Goal: Task Accomplishment & Management: Manage account settings

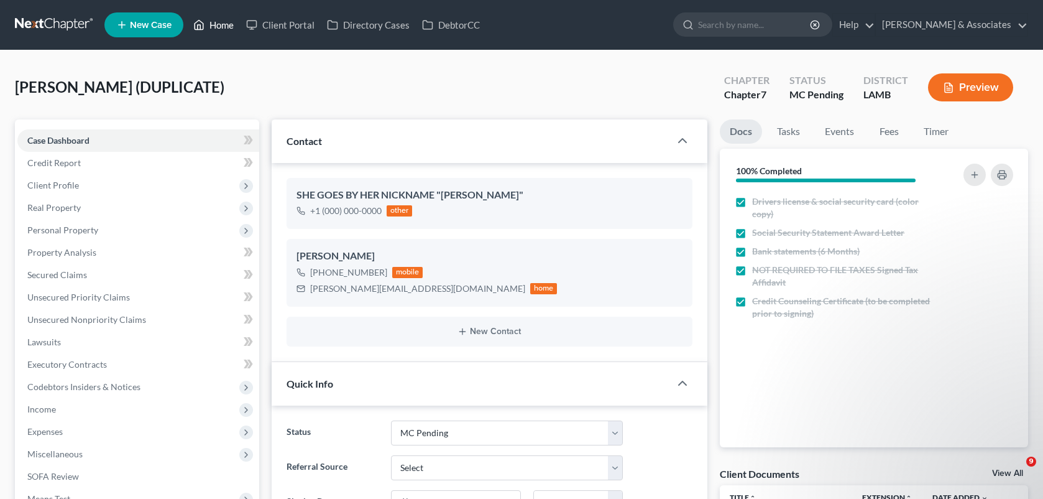
drag, startPoint x: 0, startPoint y: 0, endPoint x: 210, endPoint y: 29, distance: 212.2
click at [210, 29] on link "Home" at bounding box center [213, 25] width 53 height 22
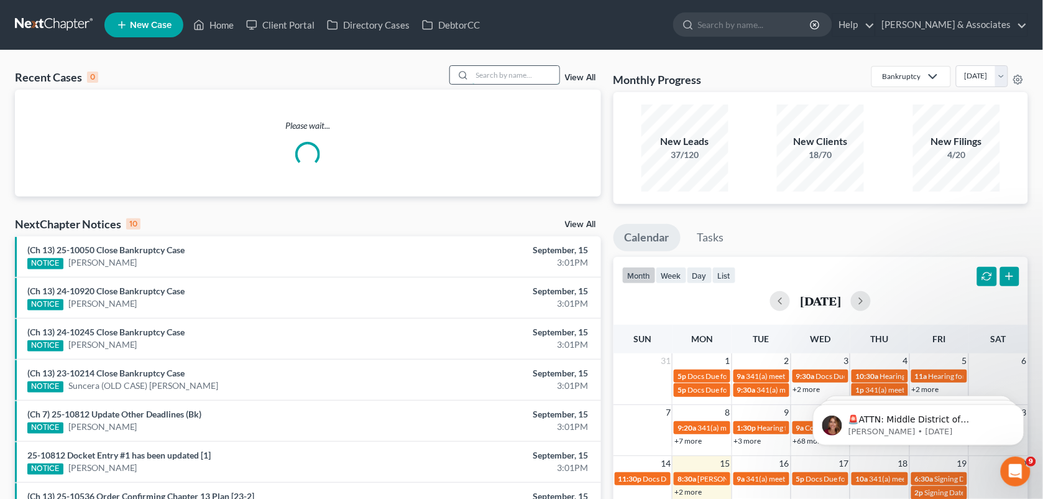
click at [513, 76] on input "search" at bounding box center [515, 75] width 87 height 18
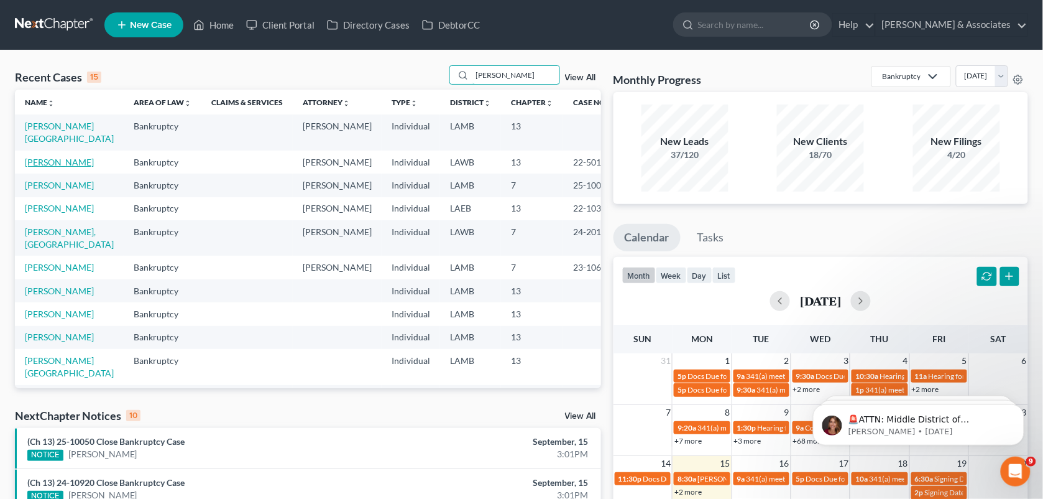
type input "[PERSON_NAME]"
click at [33, 167] on link "[PERSON_NAME]" at bounding box center [59, 162] width 69 height 11
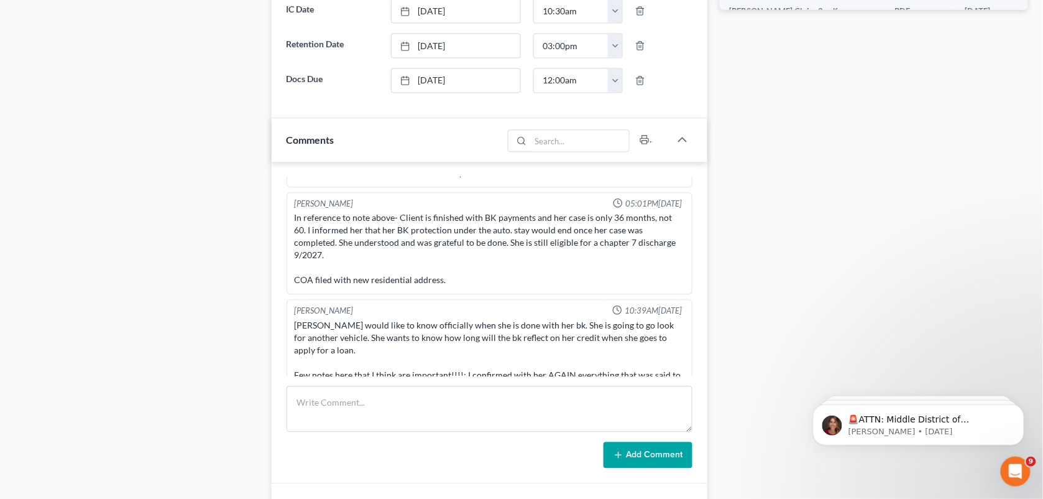
scroll to position [9366, 0]
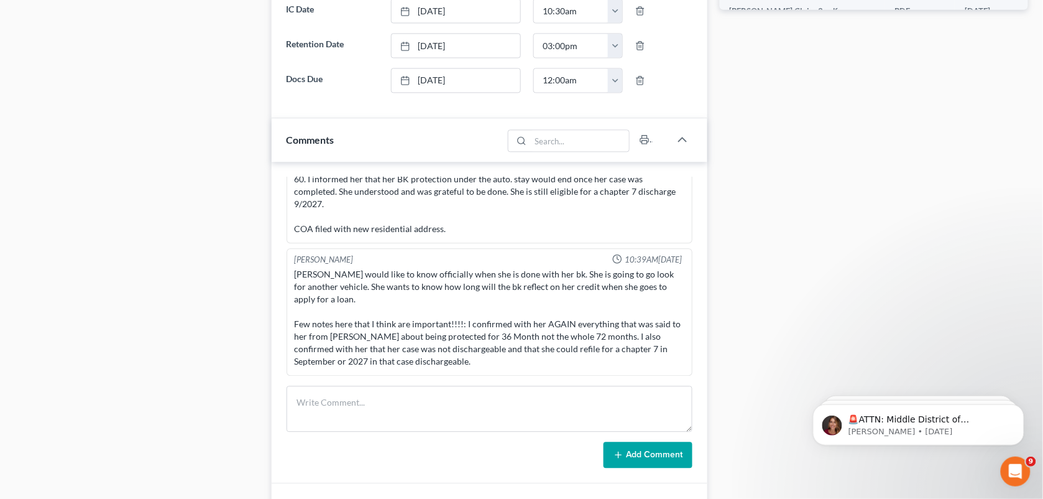
click at [896, 25] on div "Docs Tasks Events Fees Timer 75% Completed Nothing here yet! Statement showing …" at bounding box center [874, 26] width 321 height 1263
drag, startPoint x: 751, startPoint y: 283, endPoint x: 366, endPoint y: 16, distance: 469.1
click at [751, 283] on div "Docs Tasks Events Fees Timer 75% Completed Nothing here yet! Statement showing …" at bounding box center [874, 26] width 321 height 1263
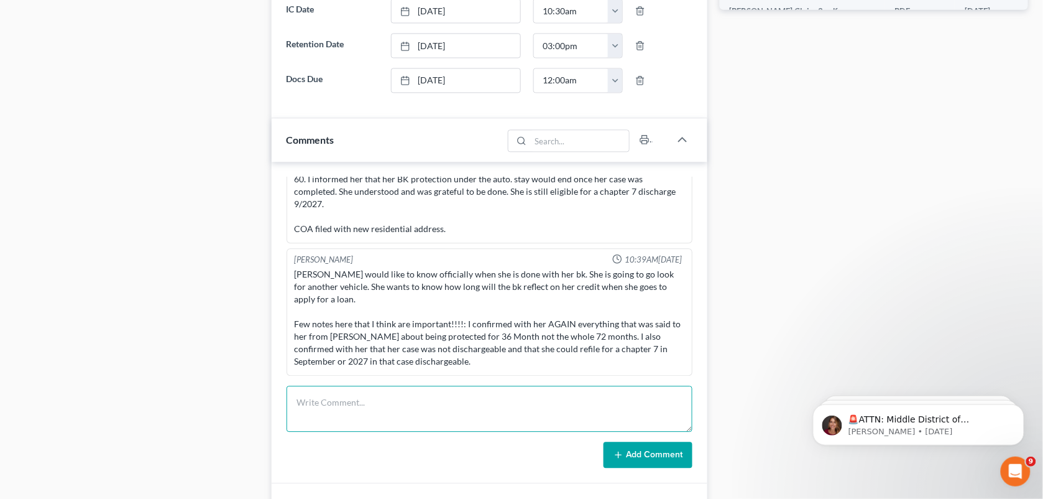
click at [379, 407] on textarea at bounding box center [490, 408] width 407 height 46
drag, startPoint x: 951, startPoint y: 108, endPoint x: 433, endPoint y: 399, distance: 594.8
click at [951, 108] on div "Docs Tasks Events Fees Timer 75% Completed Nothing here yet! Statement showing …" at bounding box center [874, 26] width 321 height 1263
click at [433, 399] on textarea "She called again to ask" at bounding box center [490, 408] width 407 height 46
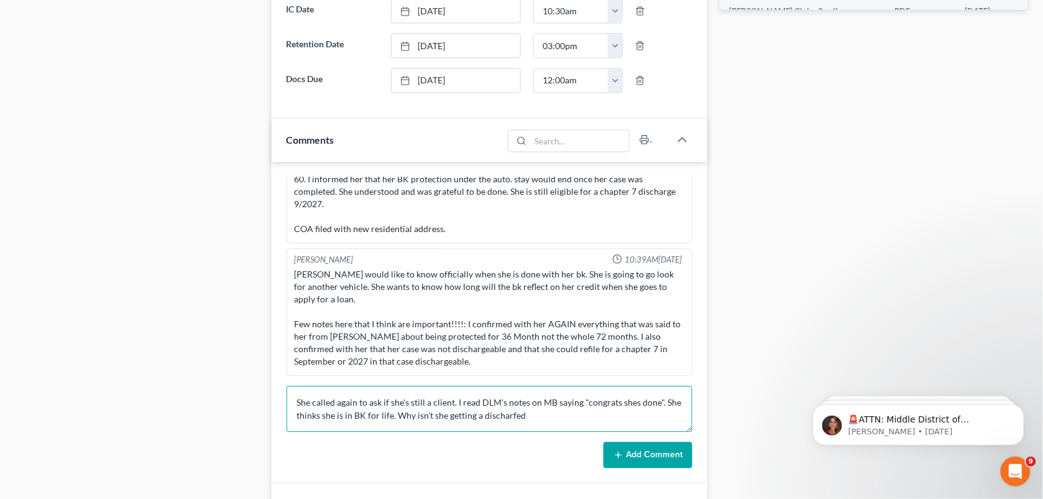
click at [513, 418] on textarea "She called again to ask if she's still a client. I read DLM's notes on MB sayin…" at bounding box center [490, 408] width 407 height 46
click at [482, 424] on textarea "She called again to ask if she's still a client. I read DLM's notes on MB sayin…" at bounding box center [490, 408] width 407 height 46
type textarea "She called again to ask if she's still a client. I read DLM's notes on MB sayin…"
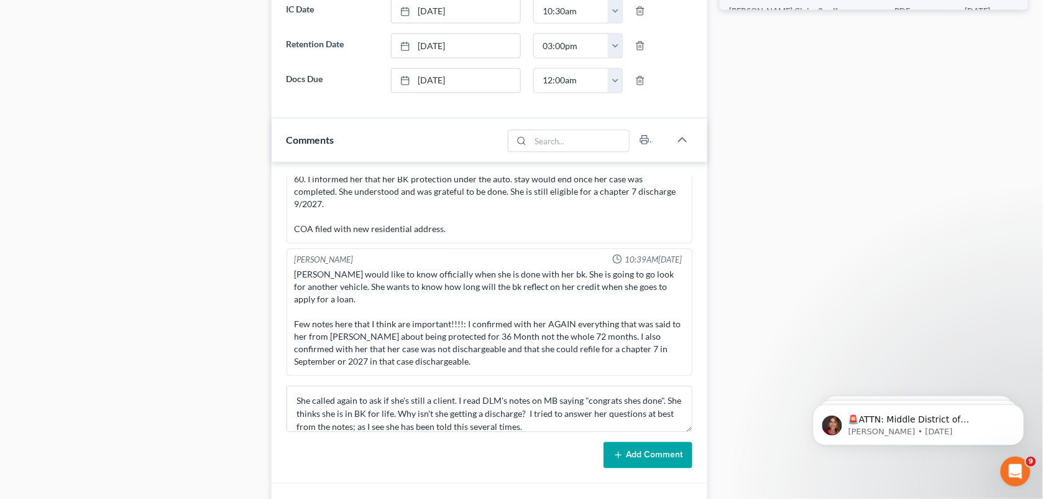
click at [635, 453] on button "Add Comment" at bounding box center [648, 454] width 89 height 26
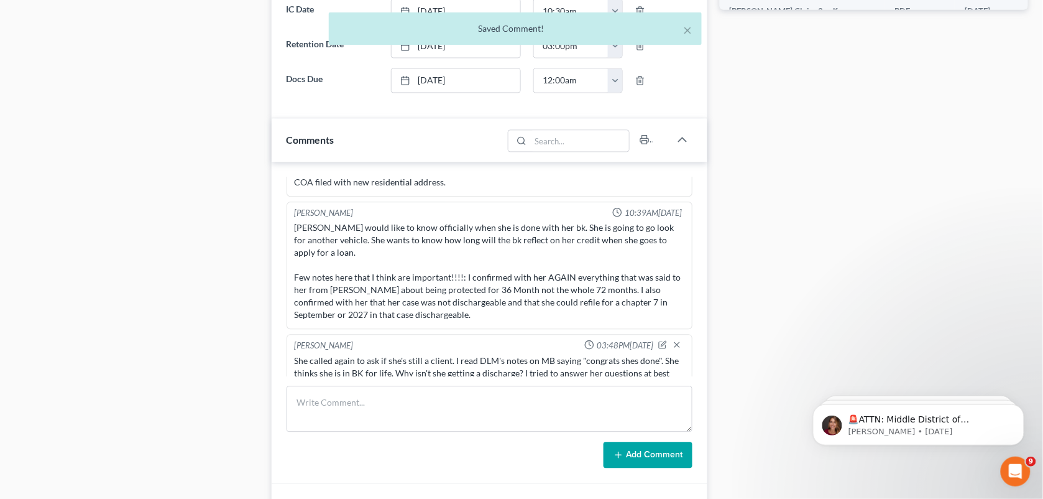
scroll to position [9437, 0]
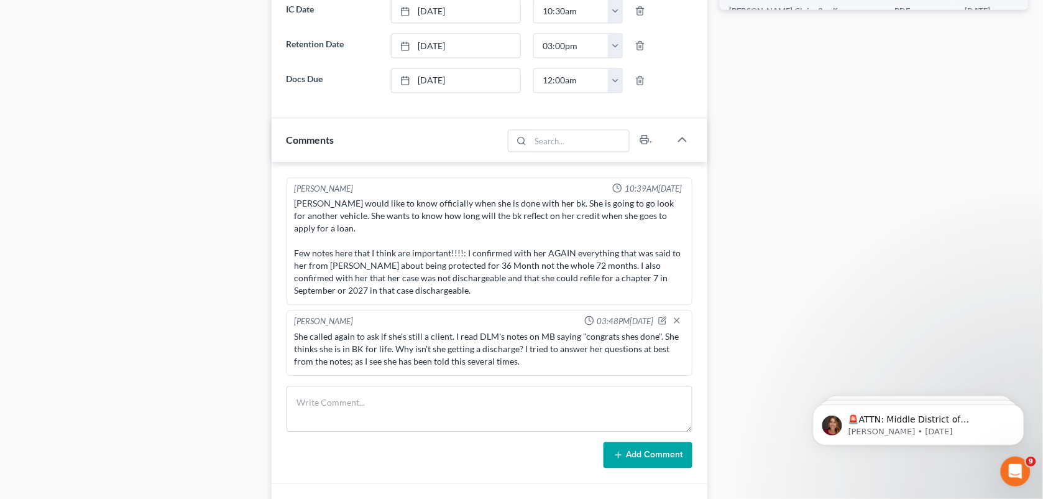
drag, startPoint x: 905, startPoint y: 137, endPoint x: 635, endPoint y: 437, distance: 404.1
click at [905, 137] on div "Docs Tasks Events Fees Timer 75% Completed Nothing here yet! Statement showing …" at bounding box center [874, 26] width 321 height 1263
drag, startPoint x: 784, startPoint y: 357, endPoint x: 175, endPoint y: 1, distance: 706.1
click at [784, 357] on div "Docs Tasks Events Fees Timer 75% Completed Nothing here yet! Statement showing …" at bounding box center [874, 26] width 321 height 1263
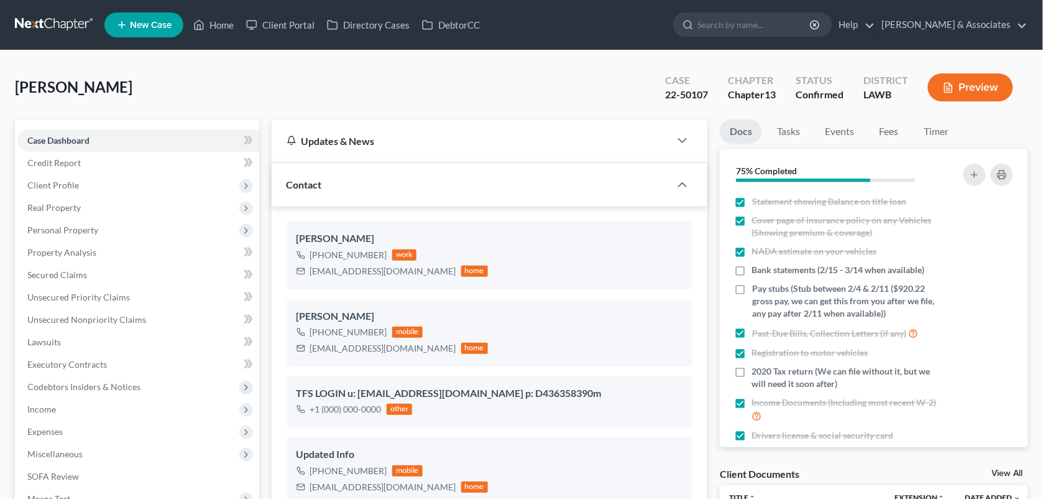
scroll to position [9437, 0]
click at [196, 29] on icon at bounding box center [198, 24] width 11 height 15
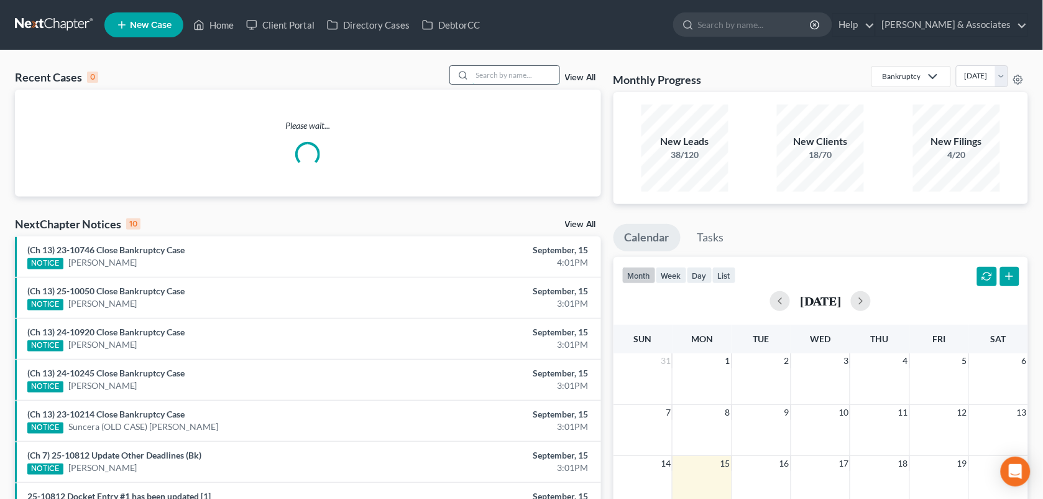
click at [495, 70] on input "search" at bounding box center [515, 75] width 87 height 18
click at [492, 75] on input "search" at bounding box center [515, 75] width 87 height 18
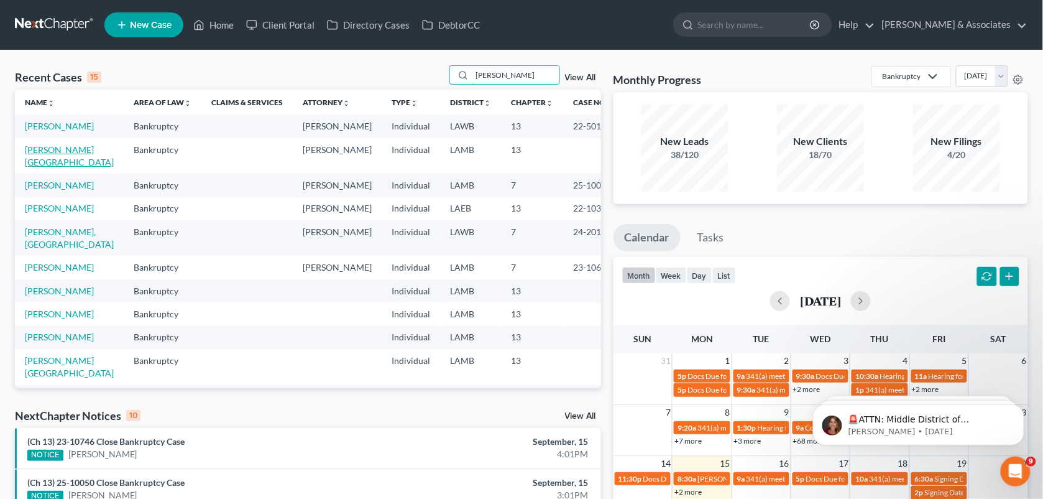
type input "[PERSON_NAME]"
click at [35, 167] on link "[PERSON_NAME][GEOGRAPHIC_DATA]" at bounding box center [69, 155] width 89 height 23
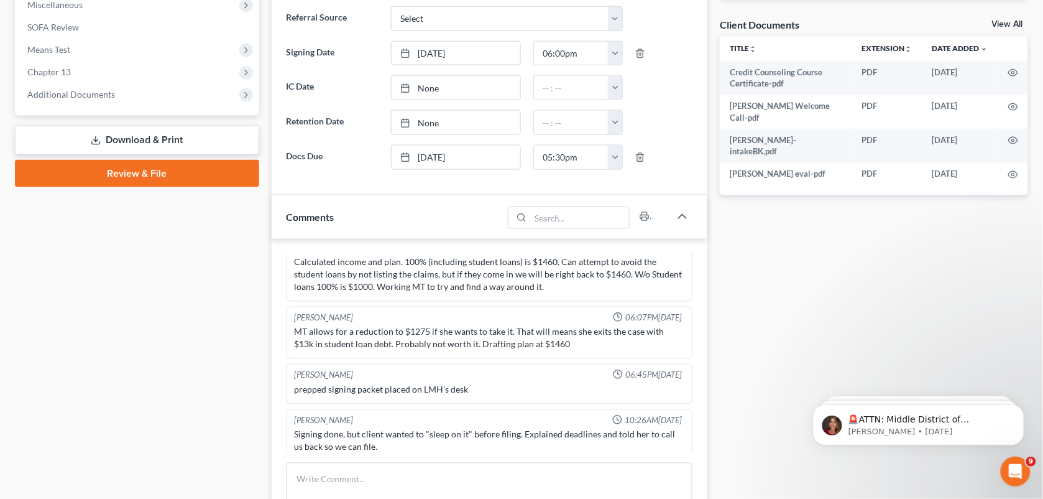
scroll to position [516, 0]
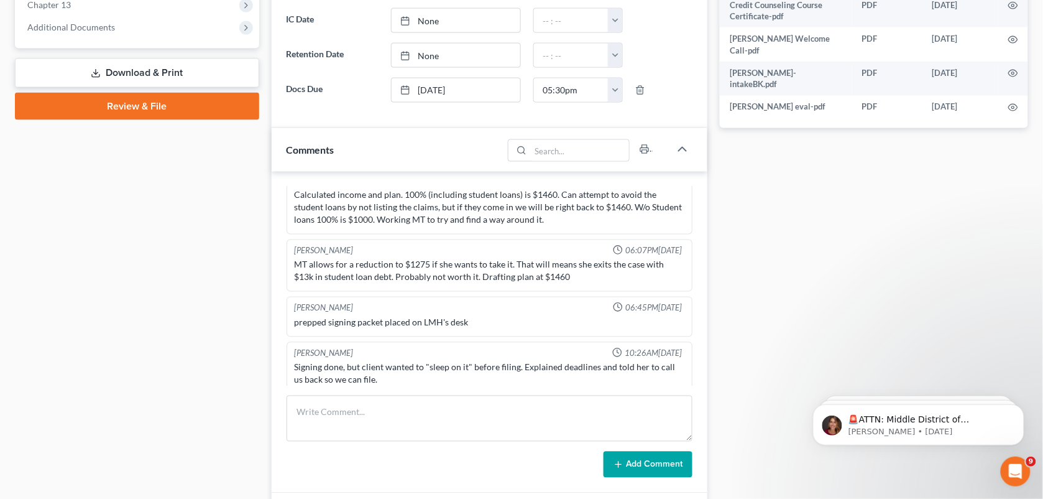
drag, startPoint x: 348, startPoint y: 138, endPoint x: 287, endPoint y: 373, distance: 242.9
click at [348, 138] on div "Comments" at bounding box center [388, 149] width 232 height 43
click at [126, 325] on div "Case Dashboard Payments Invoices Payments Payments Credit Report Client Profile" at bounding box center [137, 135] width 257 height 1064
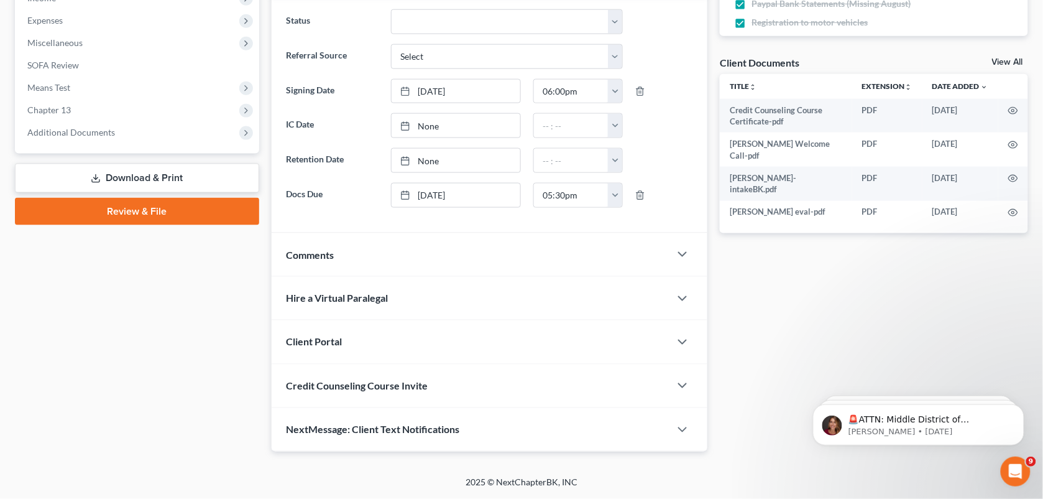
scroll to position [413, 0]
click at [409, 258] on div "Comments" at bounding box center [471, 254] width 399 height 43
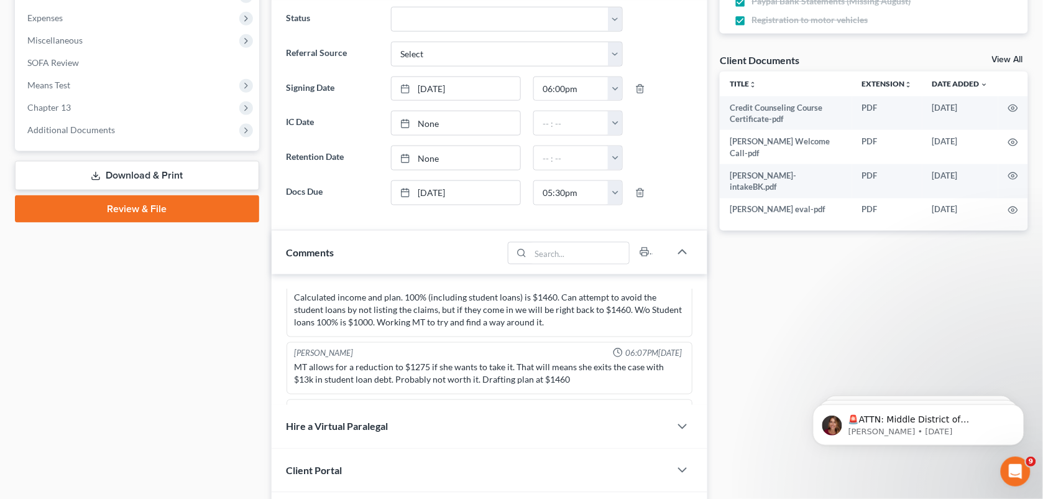
scroll to position [516, 0]
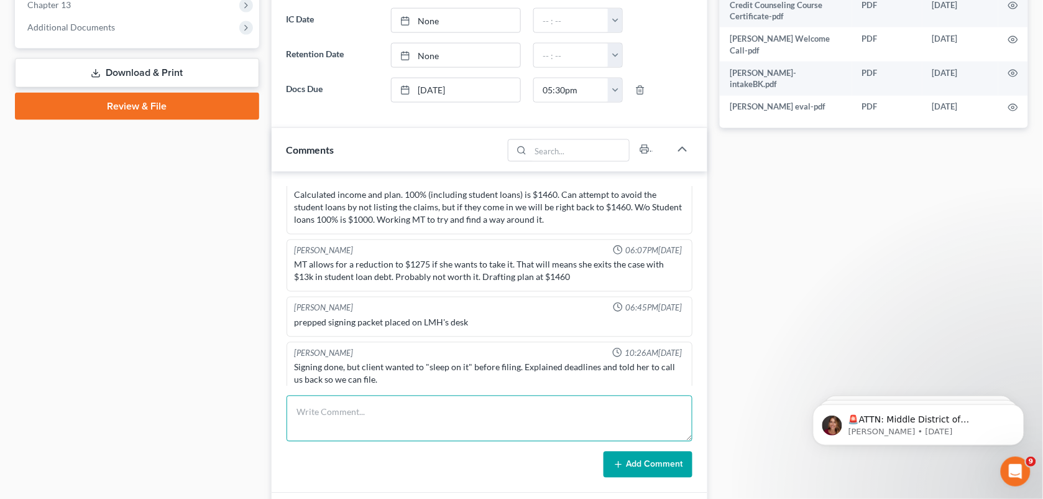
click at [352, 418] on textarea at bounding box center [490, 418] width 407 height 46
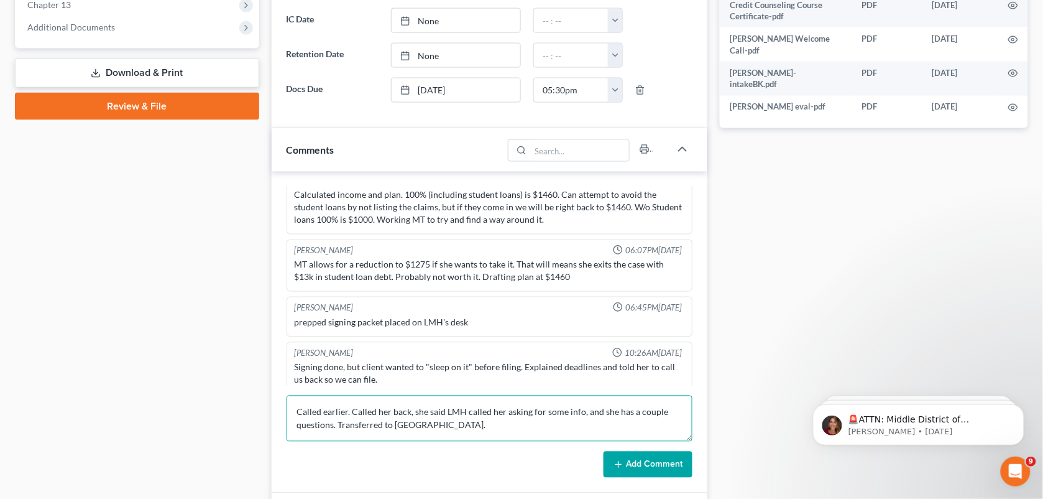
type textarea "Called earlier. Called her back, she said LMH called her asking for some info, …"
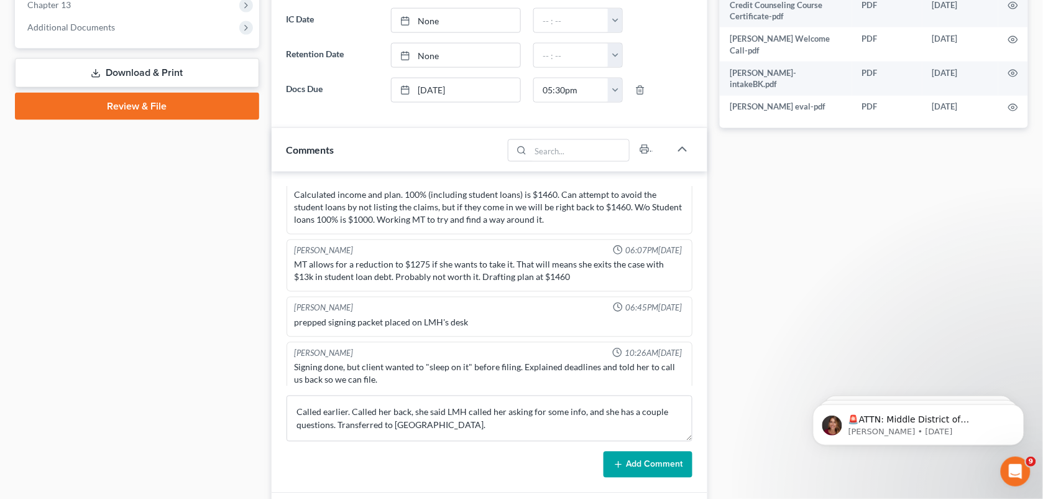
click at [658, 471] on button "Add Comment" at bounding box center [648, 464] width 89 height 26
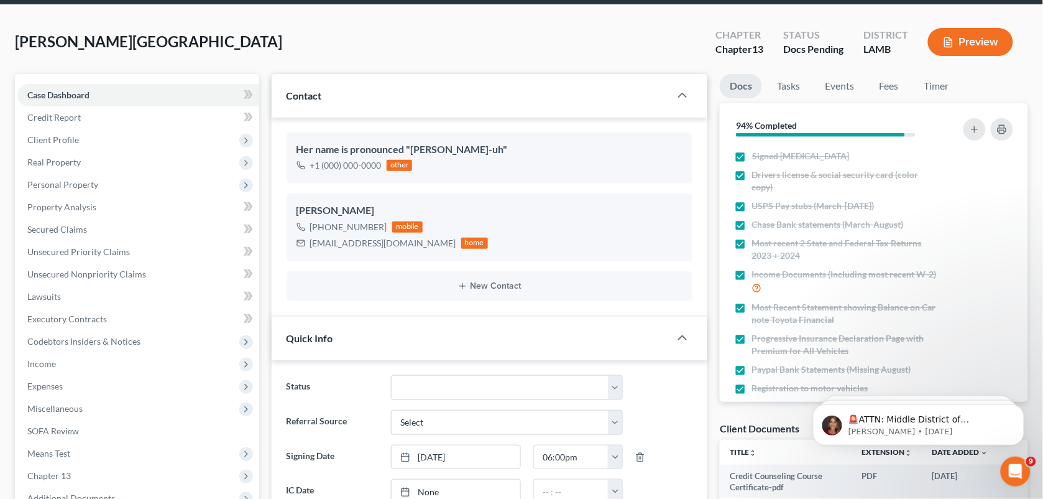
scroll to position [0, 0]
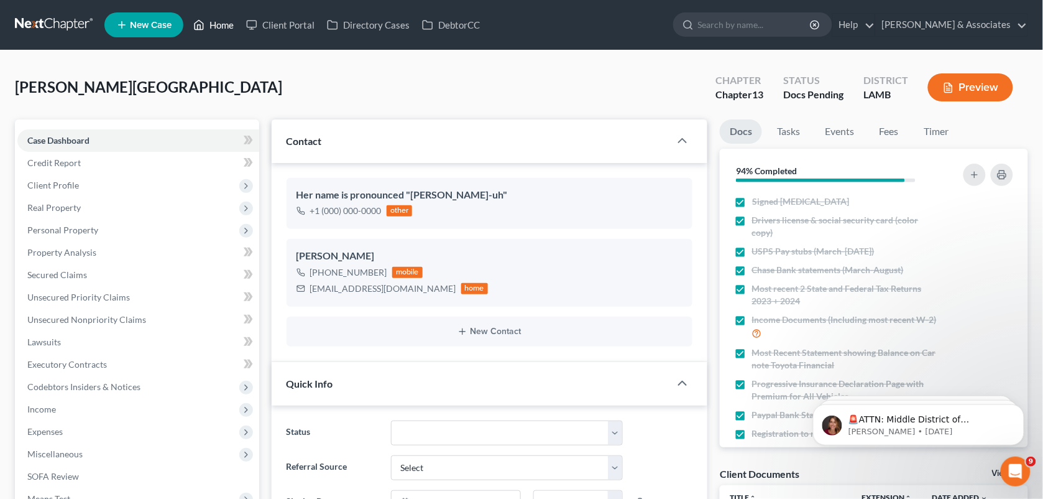
click at [214, 22] on link "Home" at bounding box center [213, 25] width 53 height 22
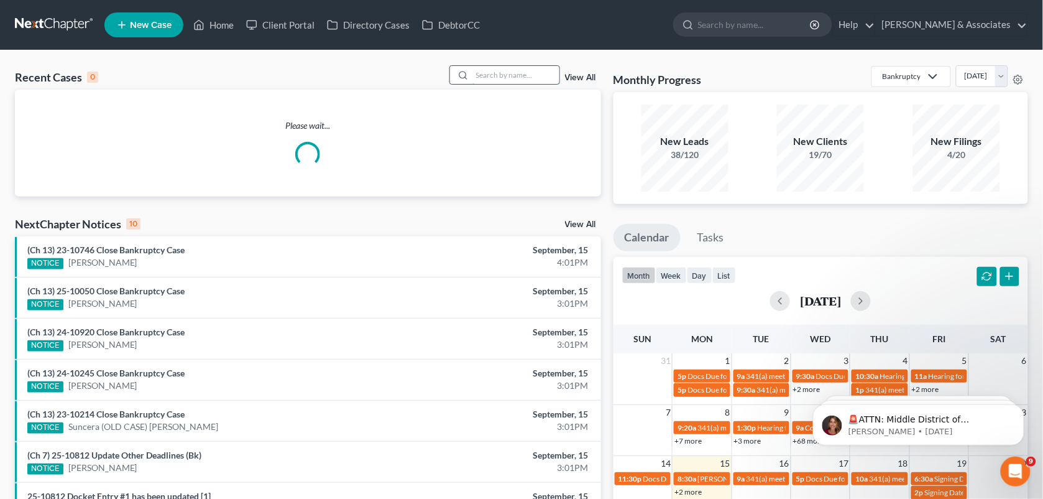
click at [483, 71] on input "search" at bounding box center [515, 75] width 87 height 18
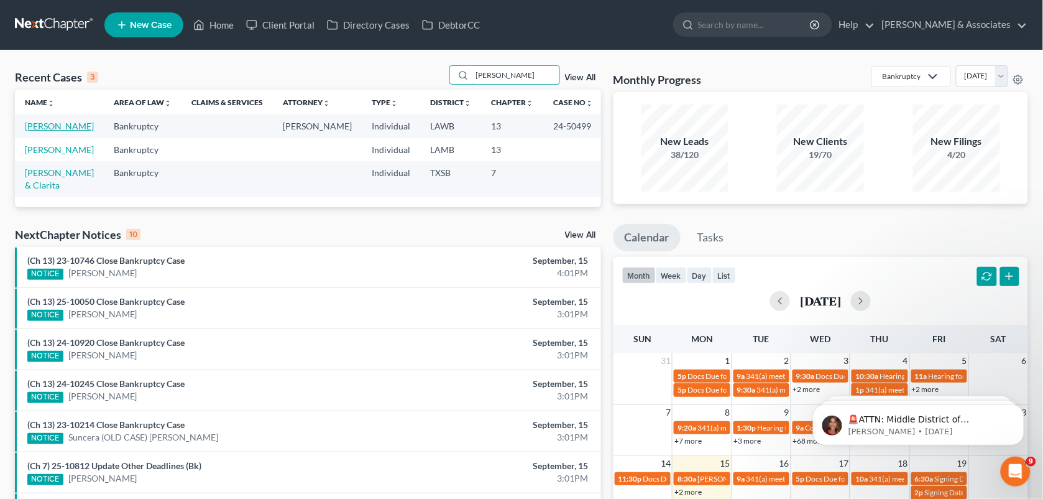
type input "[PERSON_NAME]"
click at [68, 125] on link "[PERSON_NAME]" at bounding box center [59, 126] width 69 height 11
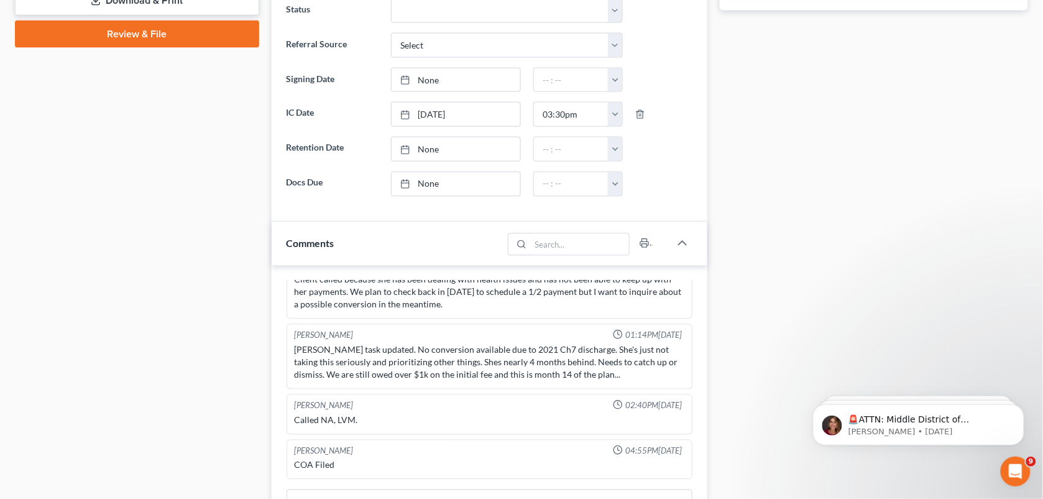
scroll to position [681, 0]
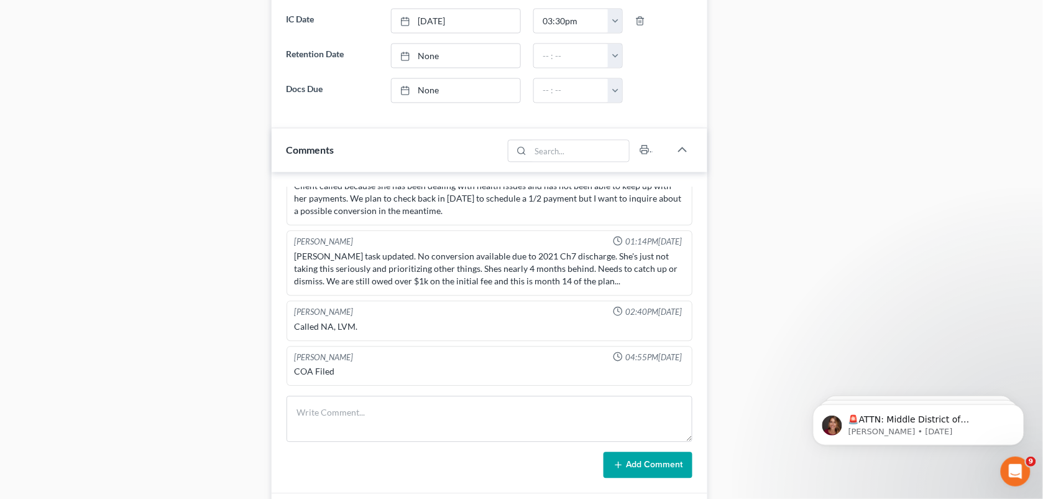
click at [770, 168] on div "Docs Tasks Events Fees Timer 84% Completed Nothing here yet! Signed [MEDICAL_DA…" at bounding box center [874, 192] width 321 height 1509
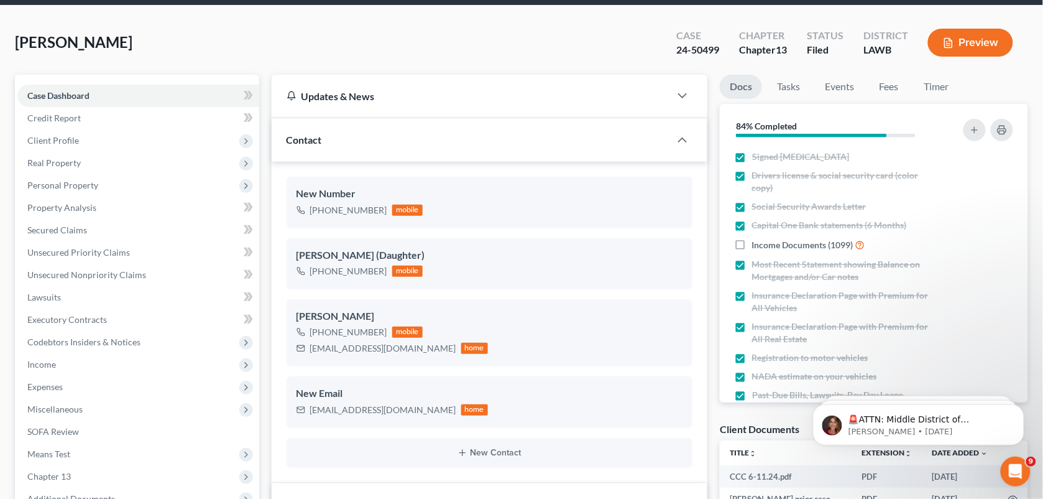
scroll to position [0, 0]
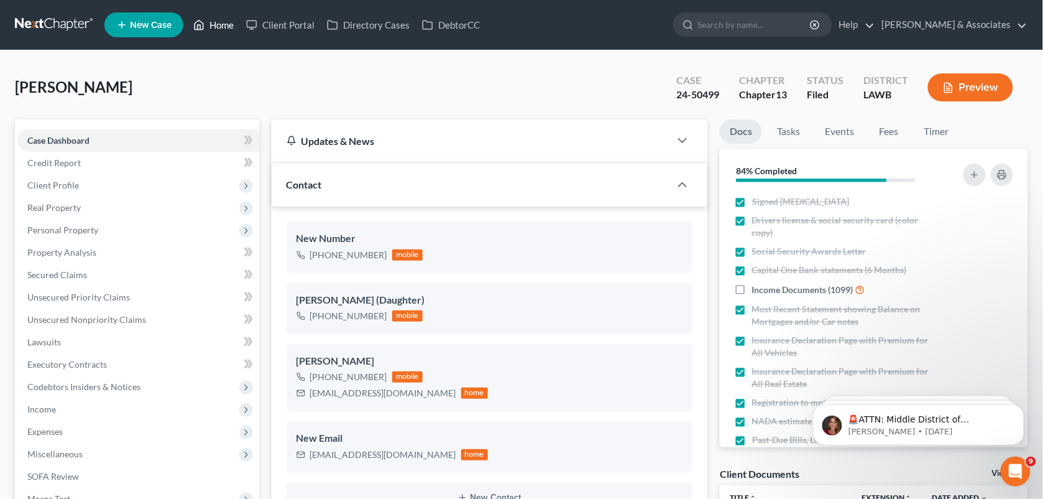
click at [208, 25] on link "Home" at bounding box center [213, 25] width 53 height 22
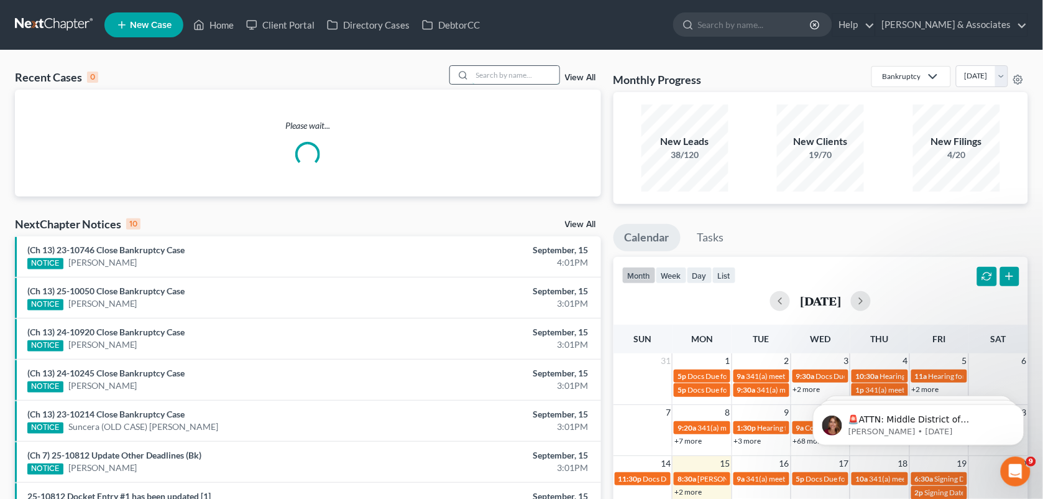
click at [495, 79] on input "search" at bounding box center [515, 75] width 87 height 18
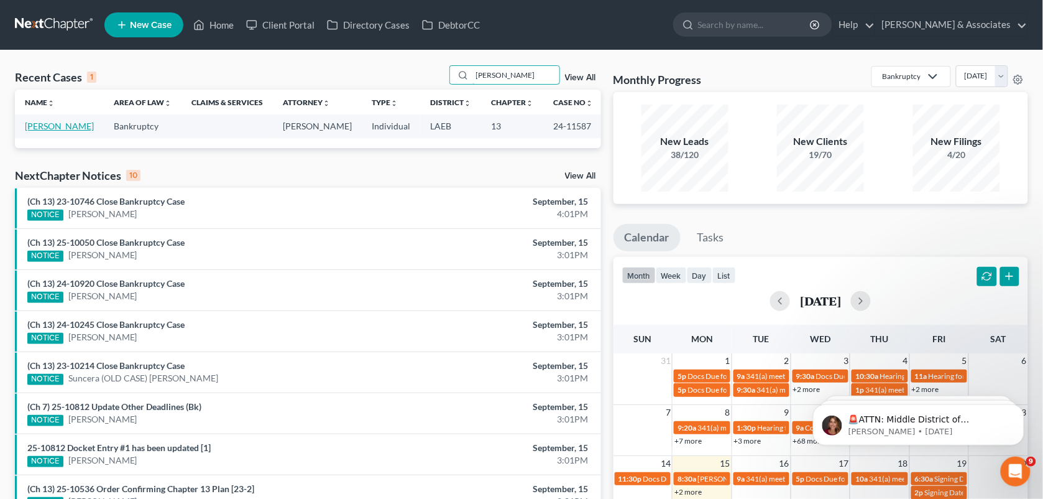
type input "[PERSON_NAME]"
click at [53, 131] on link "[PERSON_NAME]" at bounding box center [59, 126] width 69 height 11
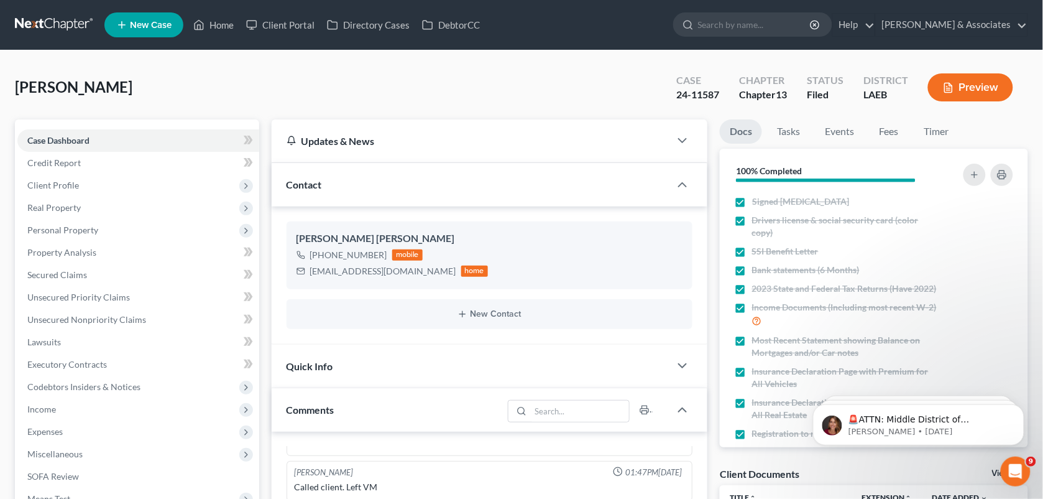
scroll to position [216, 0]
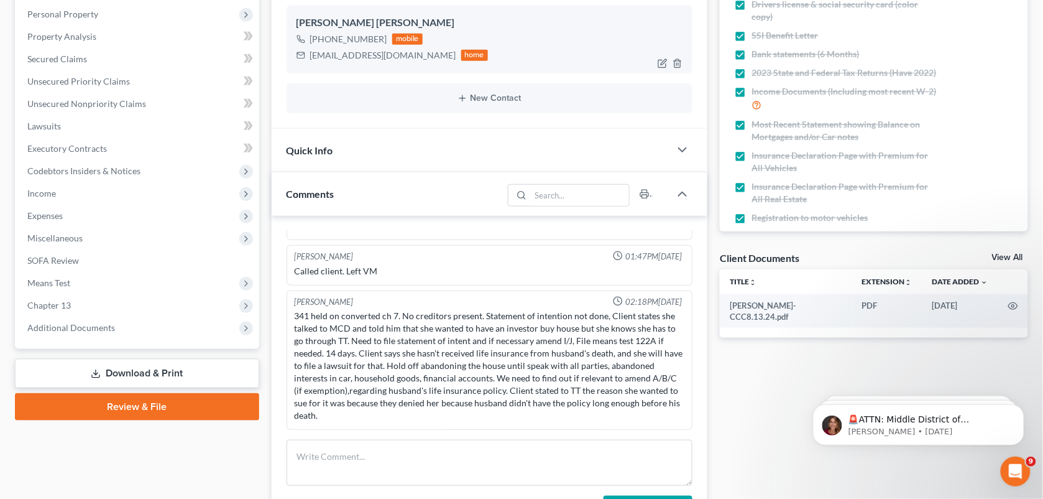
drag, startPoint x: 380, startPoint y: 38, endPoint x: 322, endPoint y: 36, distance: 57.8
click at [322, 36] on div "[PHONE_NUMBER]" at bounding box center [348, 39] width 77 height 12
copy div "[PHONE_NUMBER]"
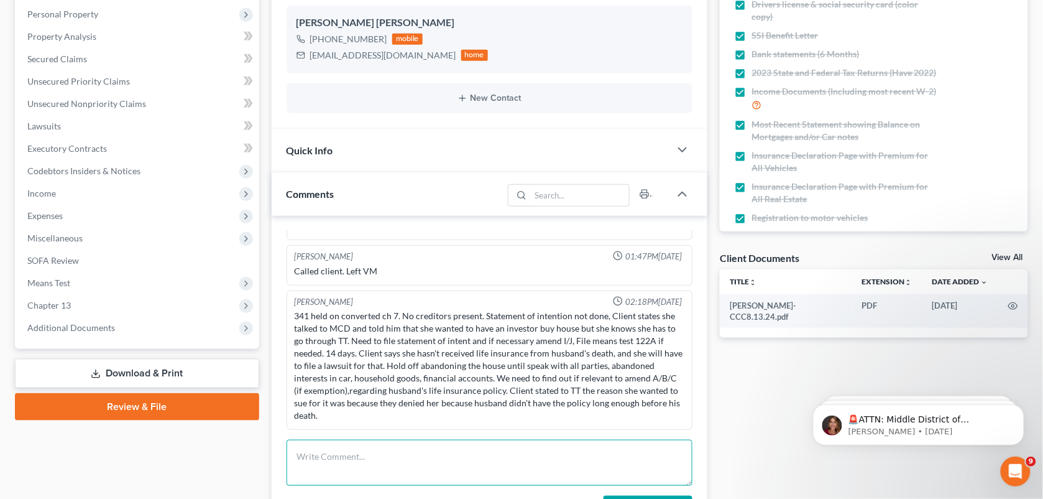
click at [330, 459] on textarea at bounding box center [490, 463] width 407 height 46
paste textarea "get the contact information for the person she has that is interested in buying…"
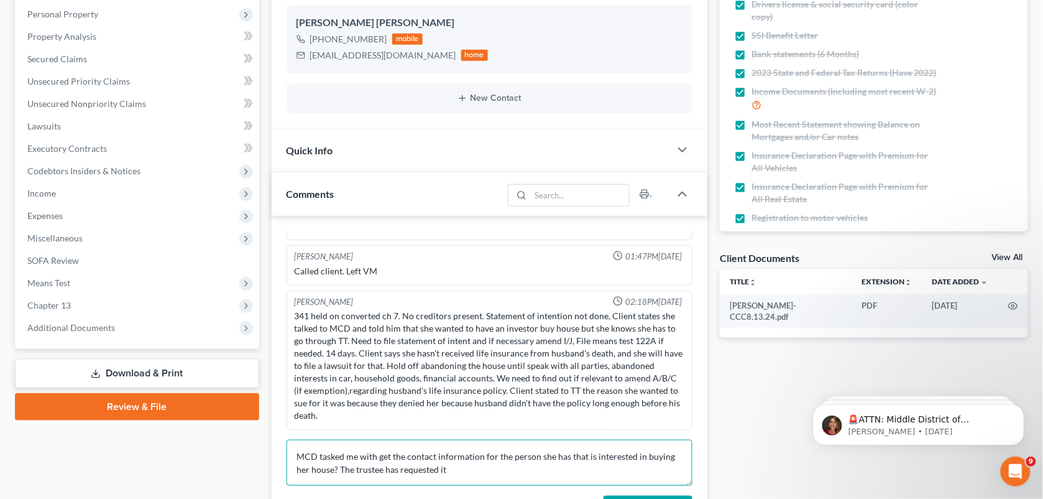
click at [392, 455] on textarea "MCD tasked me with get the contact information for the person she has that is i…" at bounding box center [490, 463] width 407 height 46
click at [367, 465] on textarea "MCD tasked me with getting the contact information for the person she has that …" at bounding box center [490, 463] width 407 height 46
click at [548, 469] on textarea "MCD tasked me with getting the contact information for the person she has that …" at bounding box center [490, 463] width 407 height 46
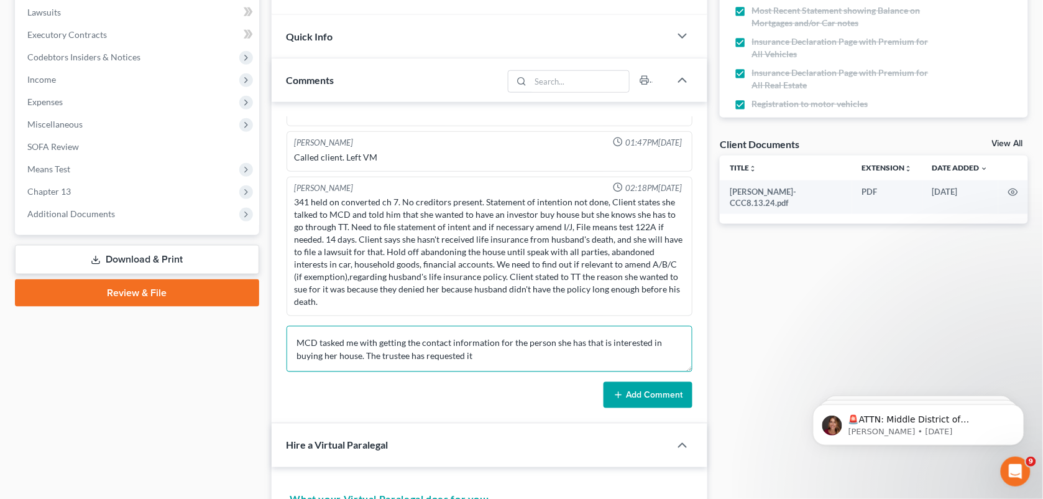
scroll to position [339, 0]
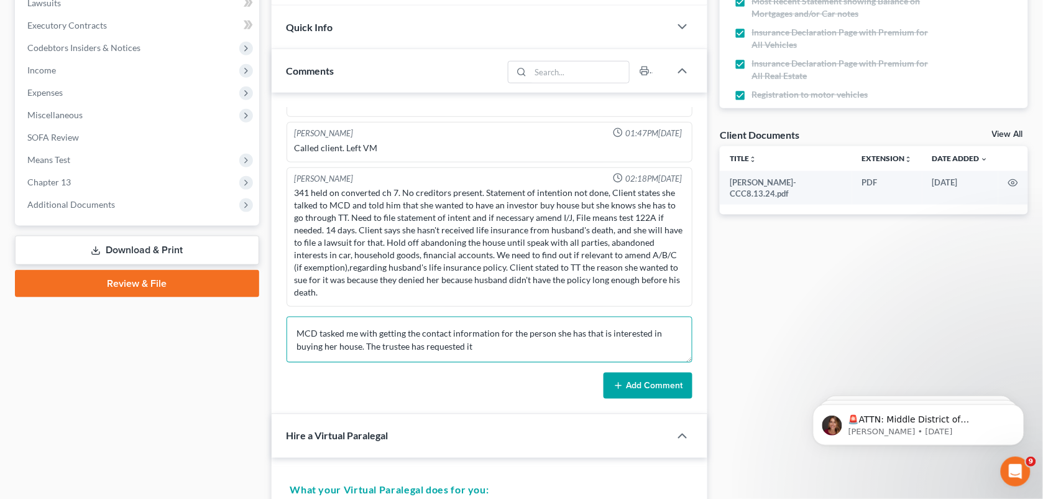
click at [533, 347] on textarea "MCD tasked me with getting the contact information for the person she has that …" at bounding box center [490, 339] width 407 height 46
type textarea "MCD tasked me with getting the contact information for the person she has that …"
click at [667, 397] on button "Add Comment" at bounding box center [648, 385] width 89 height 26
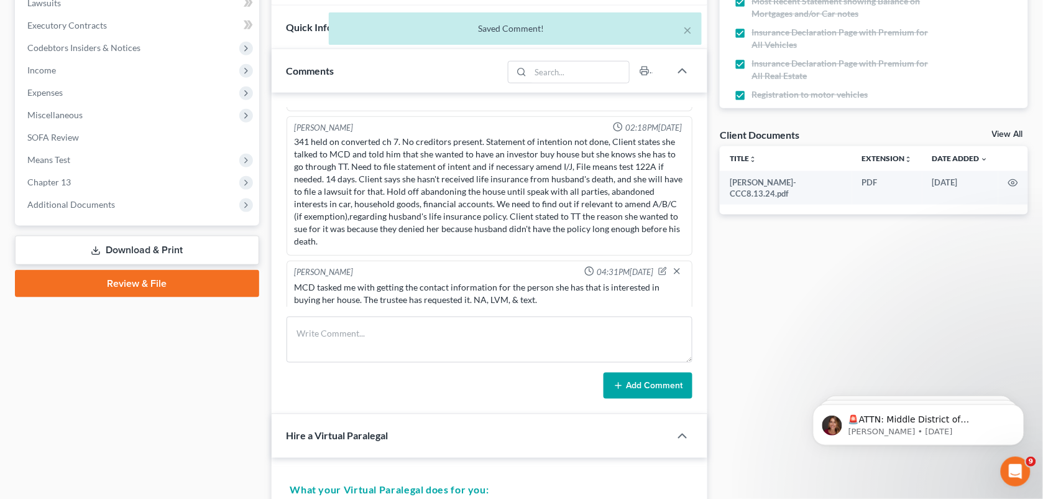
scroll to position [4482, 0]
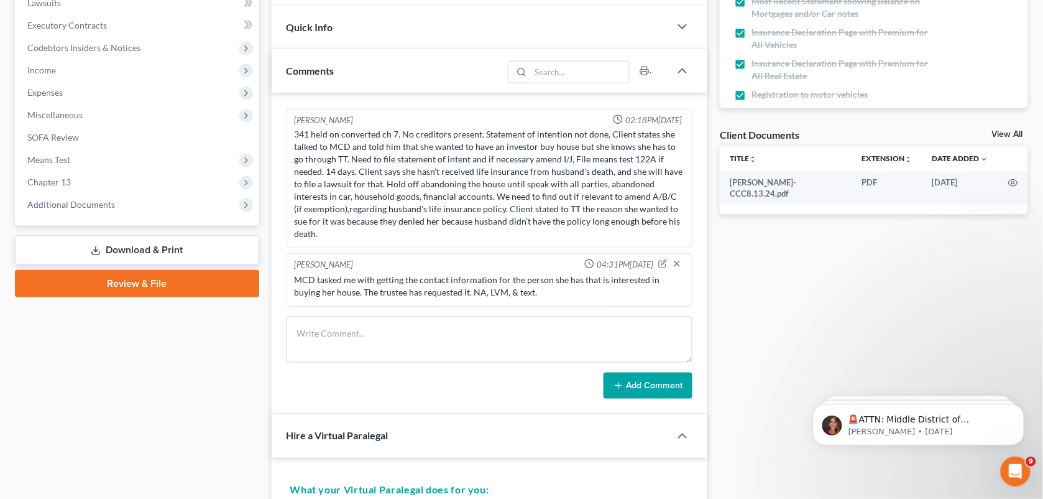
drag, startPoint x: 760, startPoint y: 244, endPoint x: 1054, endPoint y: 171, distance: 303.7
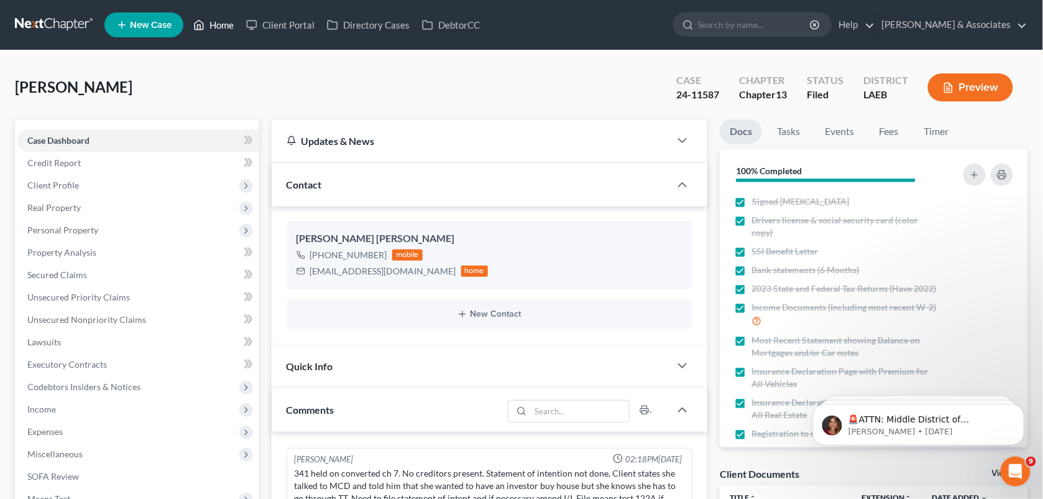
click at [216, 25] on link "Home" at bounding box center [213, 25] width 53 height 22
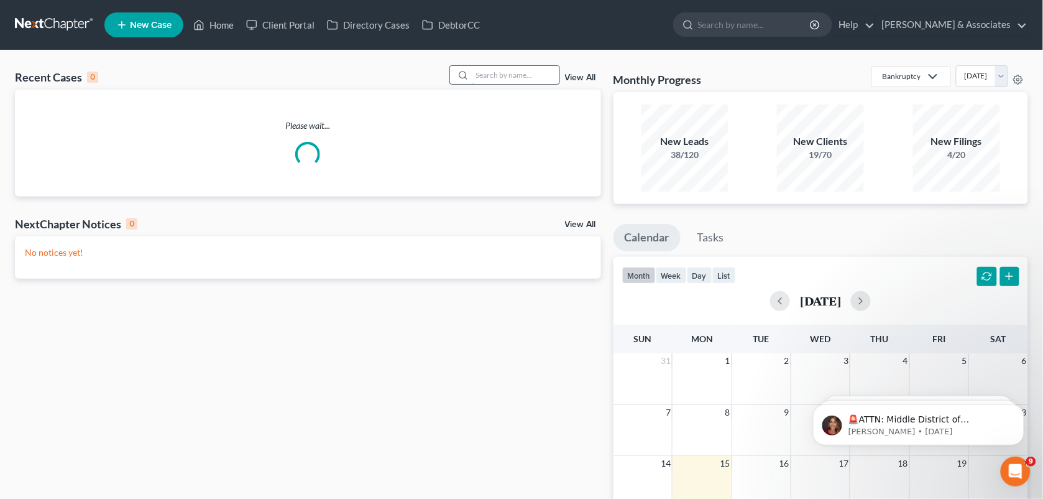
click at [498, 73] on input "search" at bounding box center [515, 75] width 87 height 18
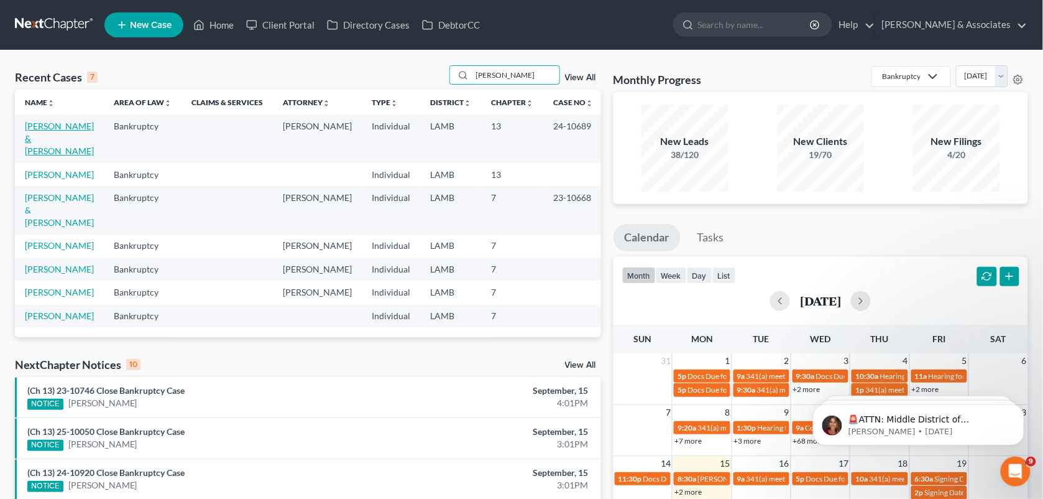
type input "[PERSON_NAME]"
click at [53, 127] on link "[PERSON_NAME] & [PERSON_NAME]" at bounding box center [59, 138] width 69 height 35
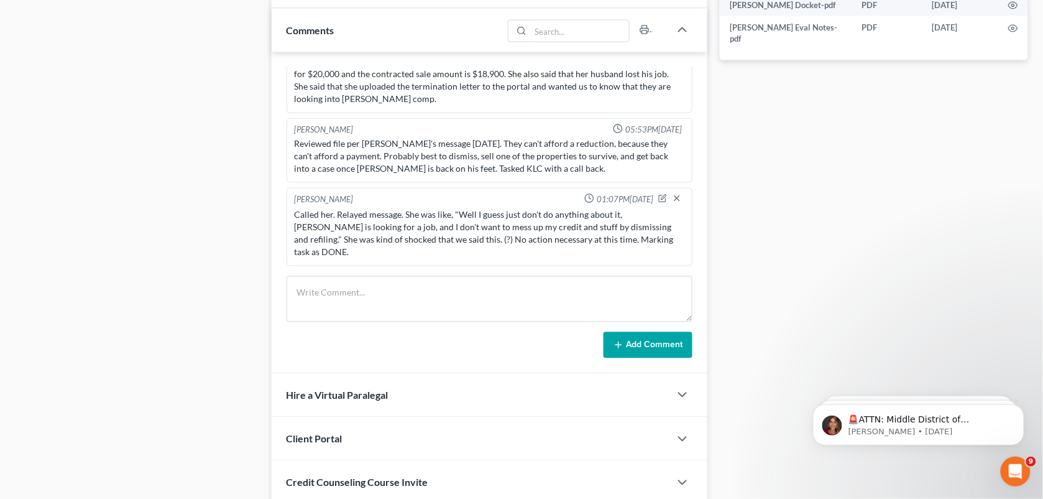
scroll to position [654, 0]
click at [120, 104] on div "Case Dashboard Payments Invoices Payments Payments Credit Report Client Profile" at bounding box center [137, 144] width 257 height 1359
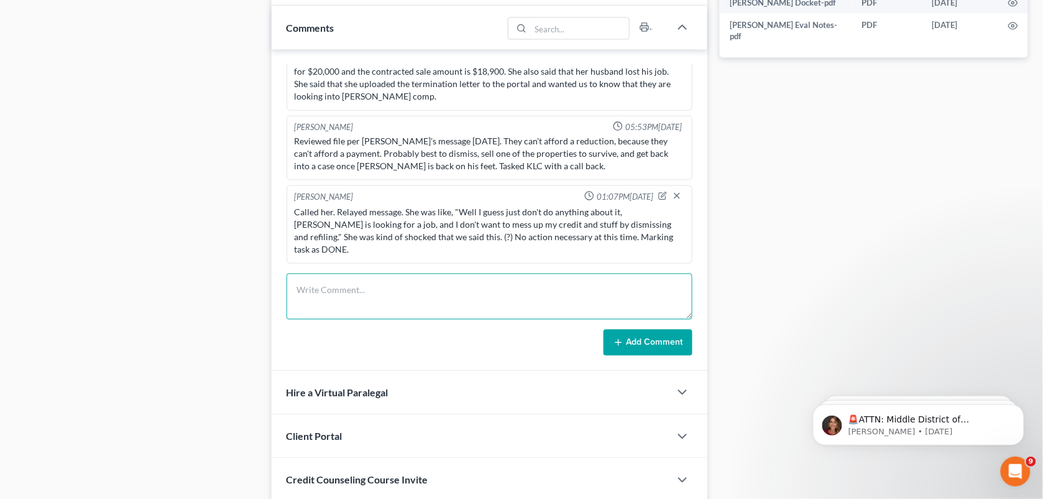
click at [322, 303] on textarea at bounding box center [490, 297] width 407 height 46
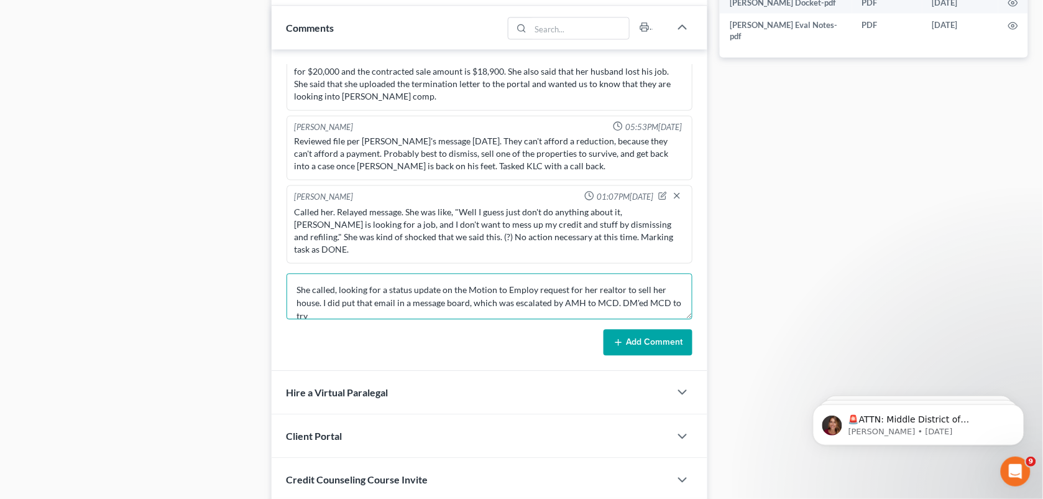
scroll to position [1, 0]
type textarea "She called, looking for a status update on the Motion to Employ request for her…"
click at [626, 352] on button "Add Comment" at bounding box center [648, 342] width 89 height 26
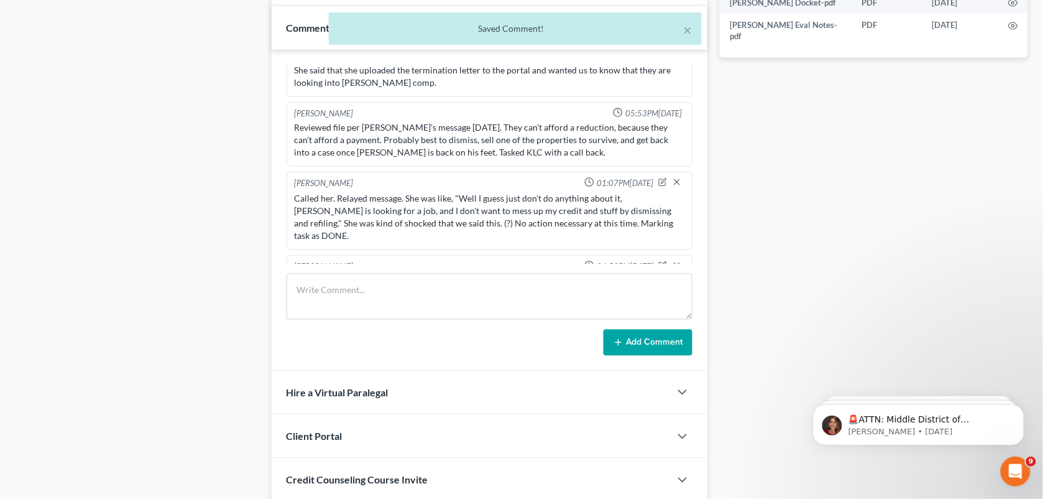
scroll to position [4707, 0]
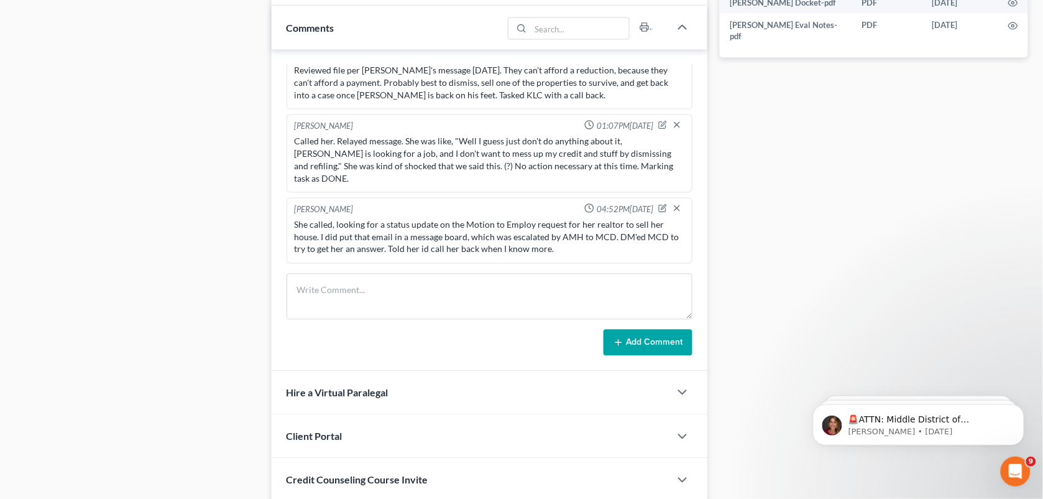
click at [841, 221] on div "Docs Tasks Events Fees Timer 100% Completed Nothing here yet! Signed [MEDICAL_D…" at bounding box center [874, 144] width 321 height 1359
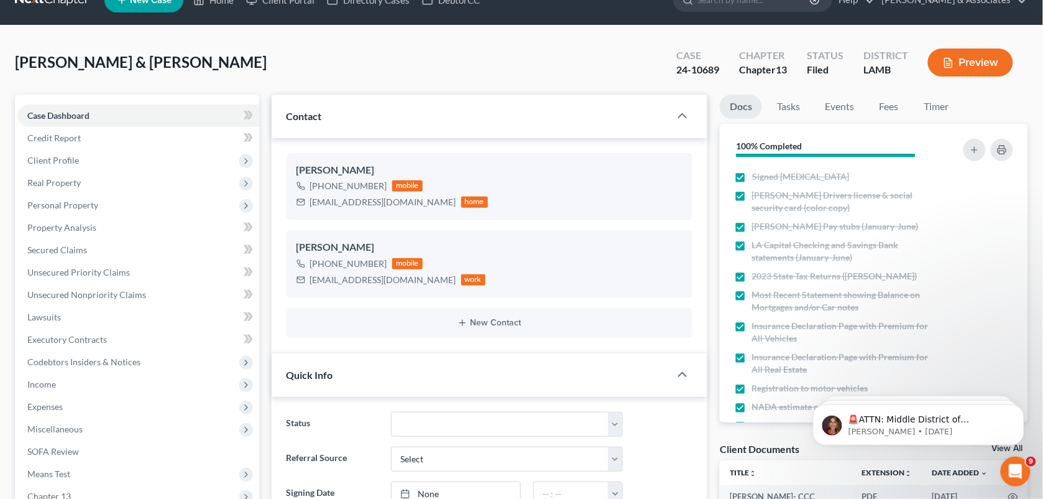
scroll to position [0, 0]
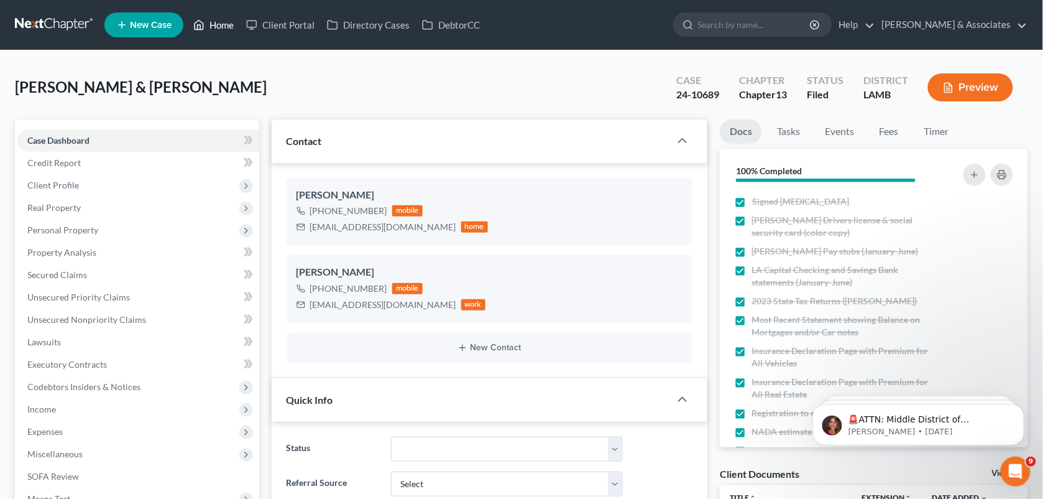
click at [206, 24] on link "Home" at bounding box center [213, 25] width 53 height 22
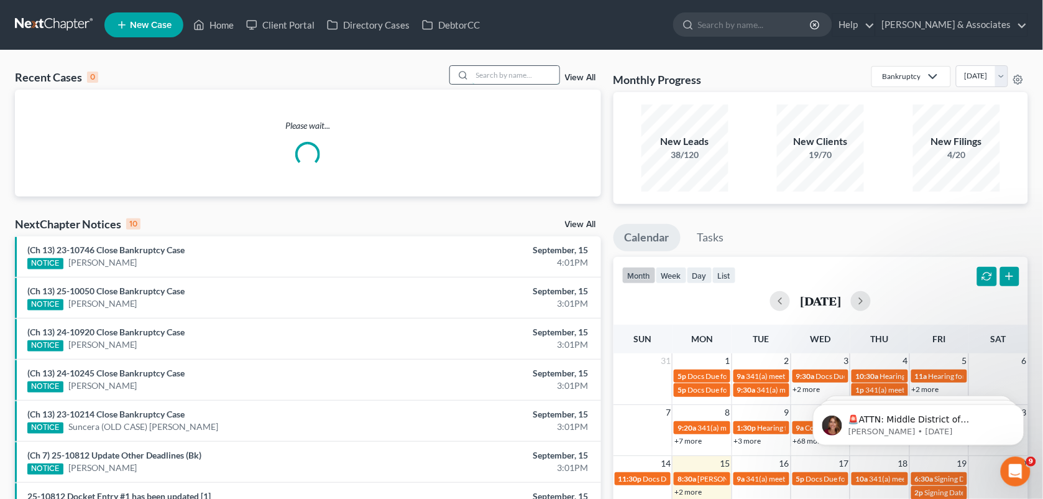
click at [489, 76] on input "search" at bounding box center [515, 75] width 87 height 18
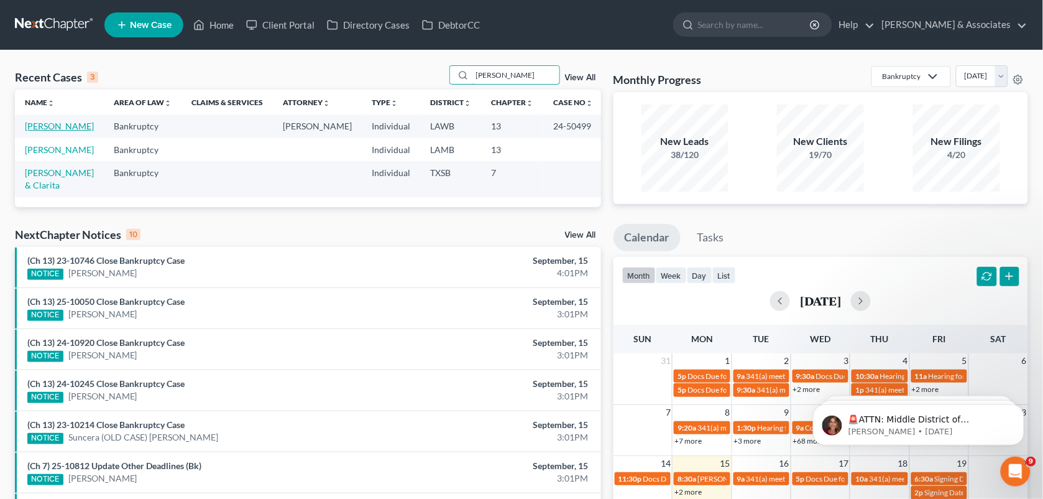
type input "[PERSON_NAME]"
click at [66, 121] on link "[PERSON_NAME]" at bounding box center [59, 126] width 69 height 11
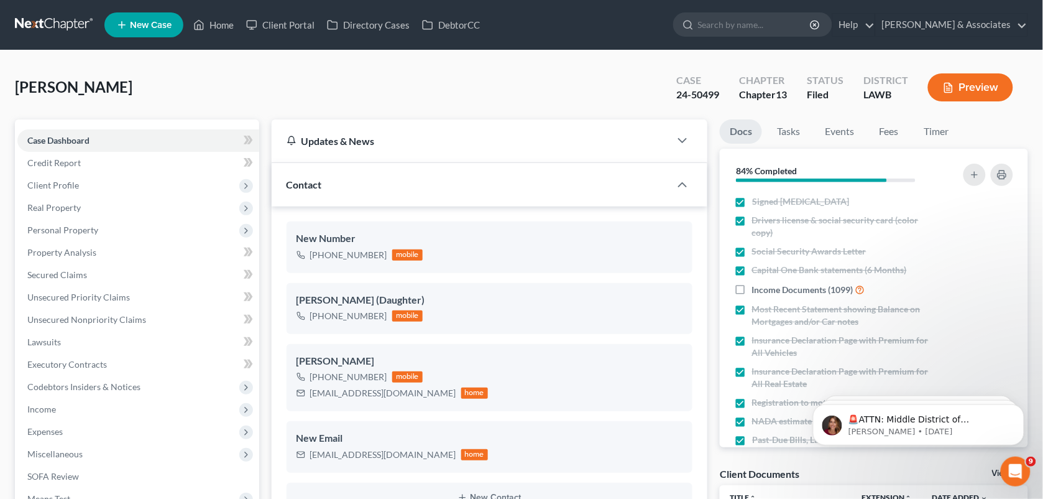
scroll to position [988, 0]
click at [384, 255] on div "[PHONE_NUMBER] mobile" at bounding box center [360, 255] width 127 height 16
drag, startPoint x: 350, startPoint y: 253, endPoint x: 321, endPoint y: 254, distance: 29.2
click at [321, 254] on div "[PHONE_NUMBER] mobile" at bounding box center [360, 255] width 127 height 16
copy div "[PHONE_NUMBER]"
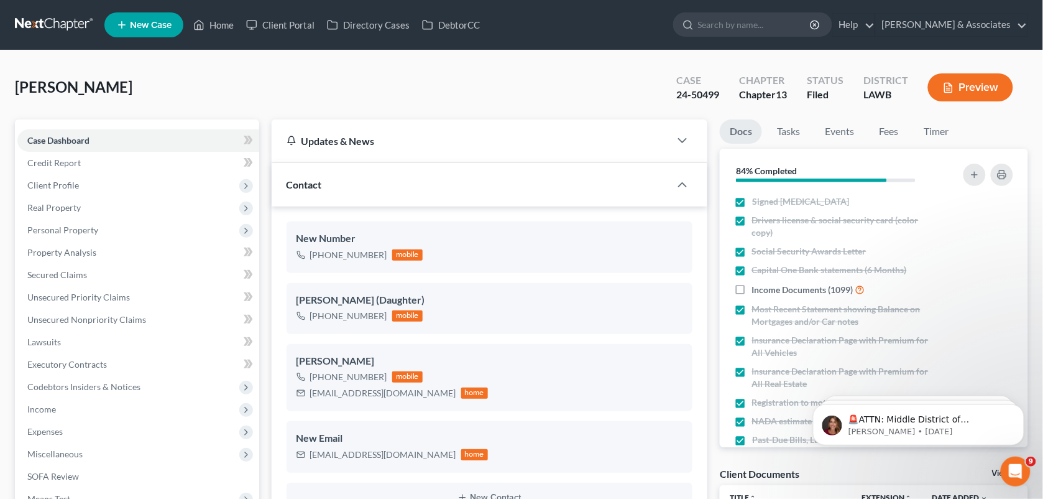
click at [443, 81] on div "[PERSON_NAME] Upgraded Case 24-50499 Chapter Chapter 13 Status Filed District L…" at bounding box center [521, 92] width 1013 height 54
click at [223, 31] on link "Home" at bounding box center [213, 25] width 53 height 22
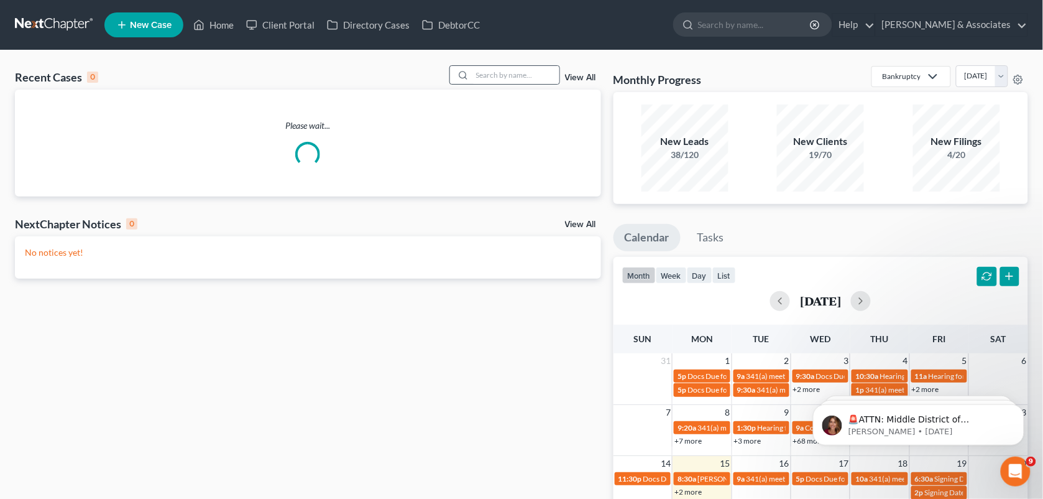
click at [502, 65] on div at bounding box center [504, 74] width 111 height 19
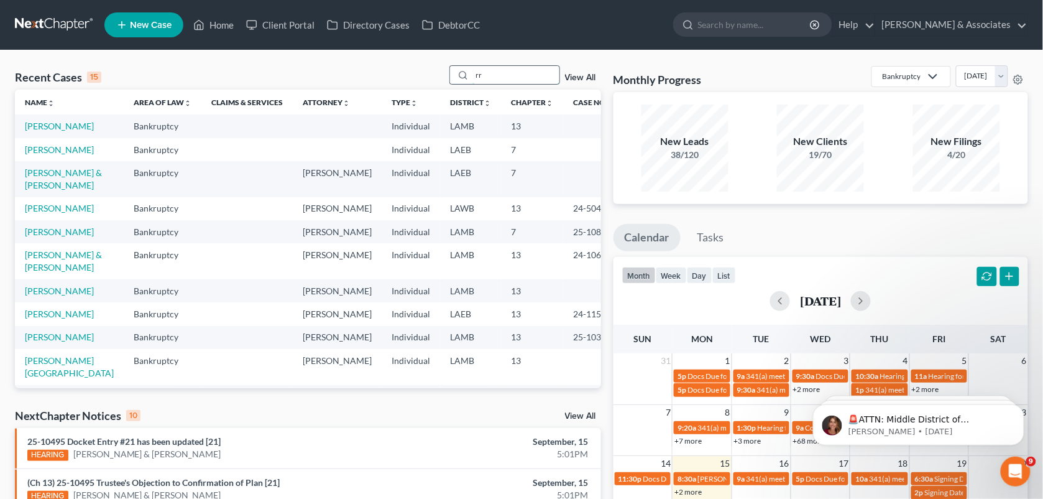
type input "r"
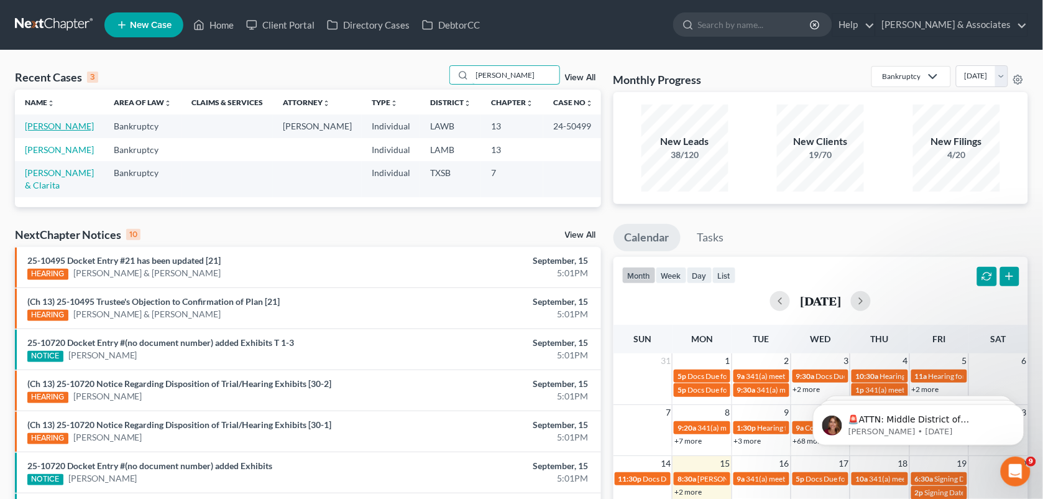
type input "[PERSON_NAME]"
click at [42, 129] on link "[PERSON_NAME]" at bounding box center [59, 126] width 69 height 11
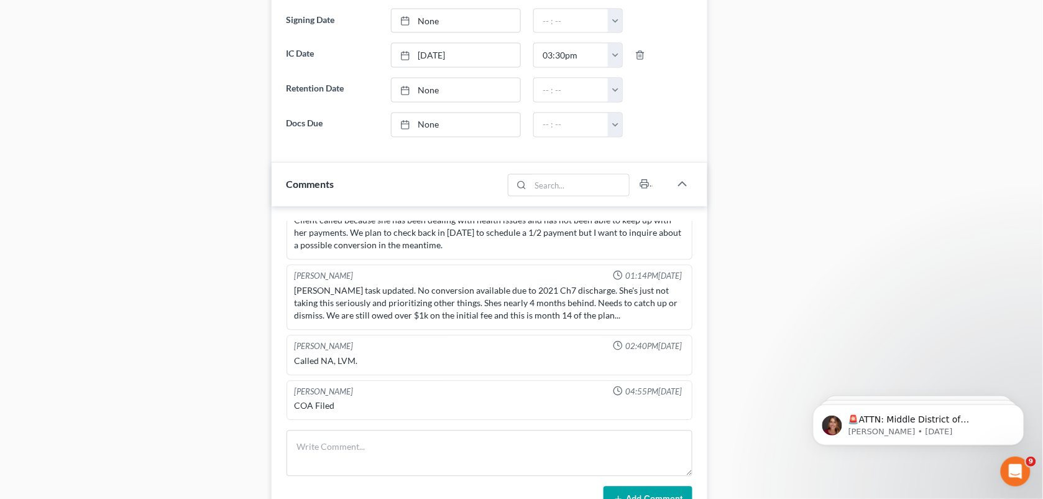
scroll to position [929, 0]
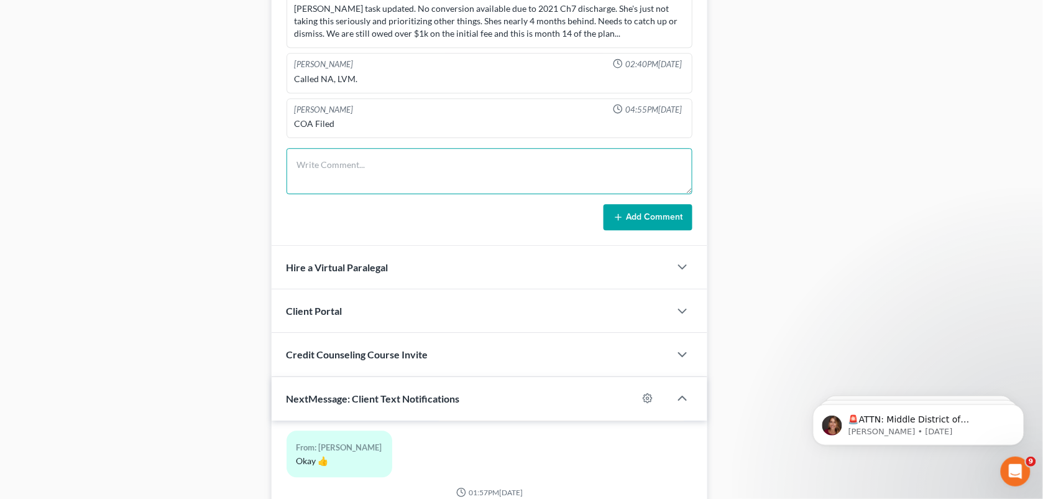
click at [385, 162] on textarea at bounding box center [490, 171] width 407 height 46
paste textarea "She didn't know about the hearing. She thought [PERSON_NAME] "handled all of th…"
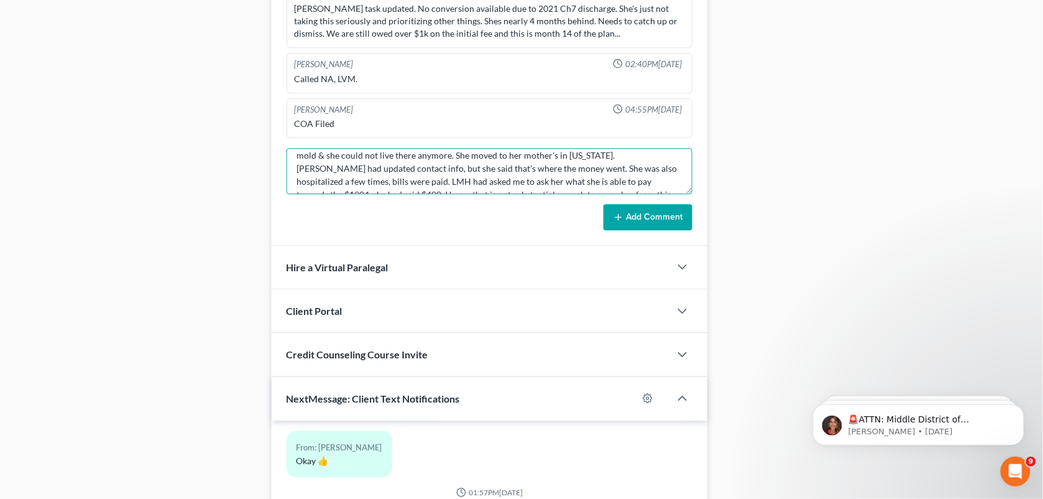
scroll to position [5, 0]
click at [471, 154] on textarea "Left us a VM. Called her back. She didn't know about the hearing. She thought […" at bounding box center [490, 171] width 407 height 46
type textarea "Left us a VM. Called her back. She didn't know about her TFS being suspended, t…"
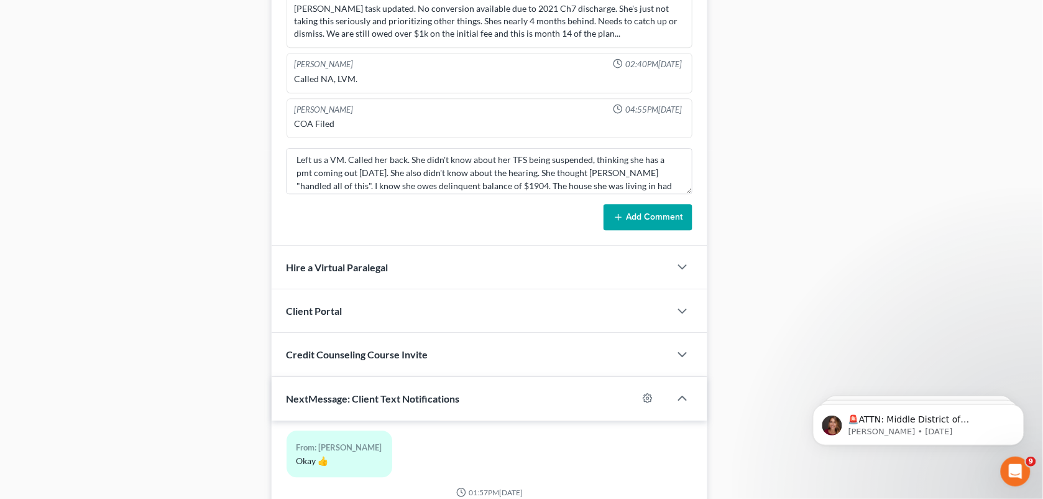
click at [645, 215] on button "Add Comment" at bounding box center [648, 217] width 89 height 26
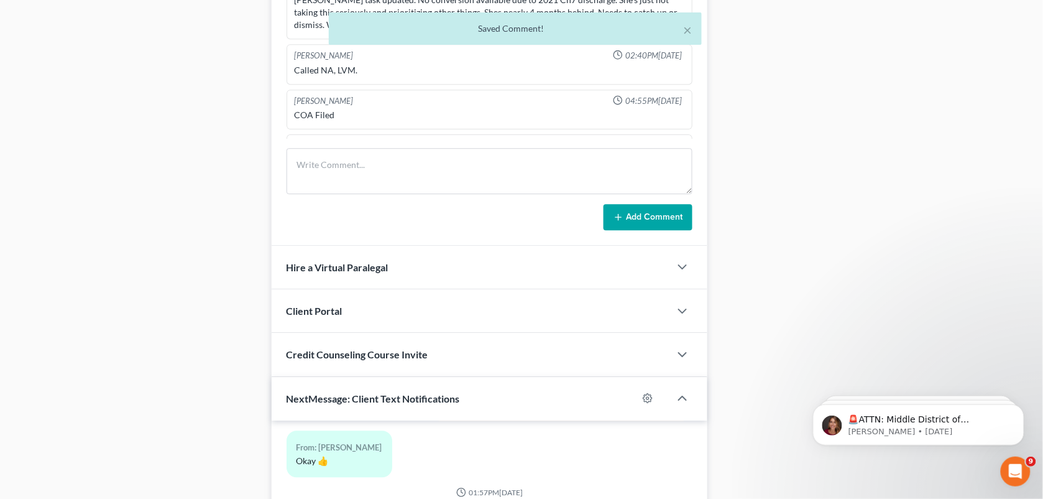
scroll to position [2600, 0]
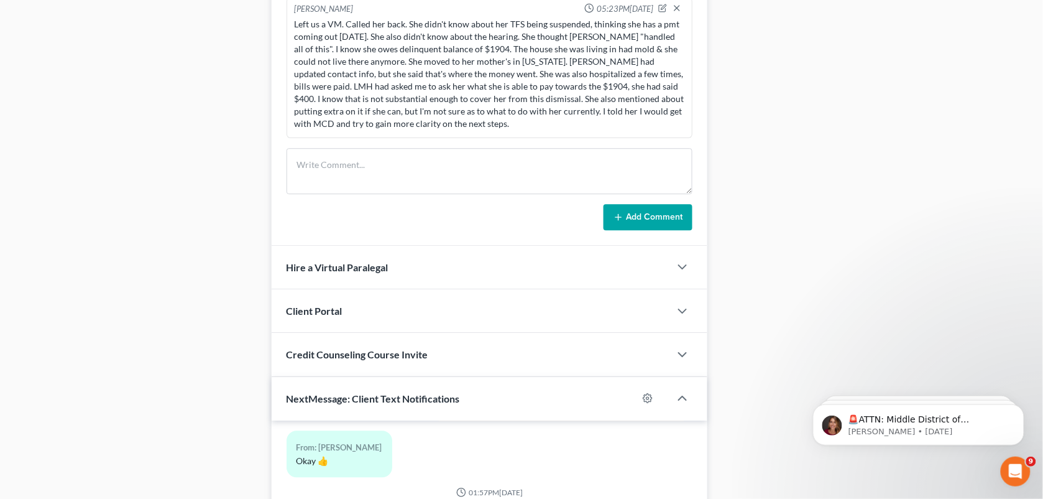
drag, startPoint x: 154, startPoint y: 224, endPoint x: 496, endPoint y: 407, distance: 387.7
